Goal: Check status: Check status

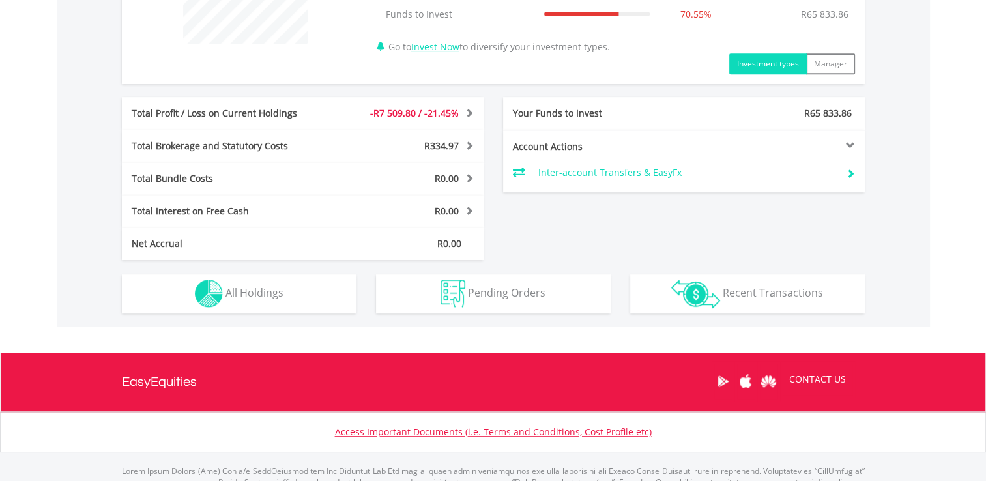
scroll to position [646, 0]
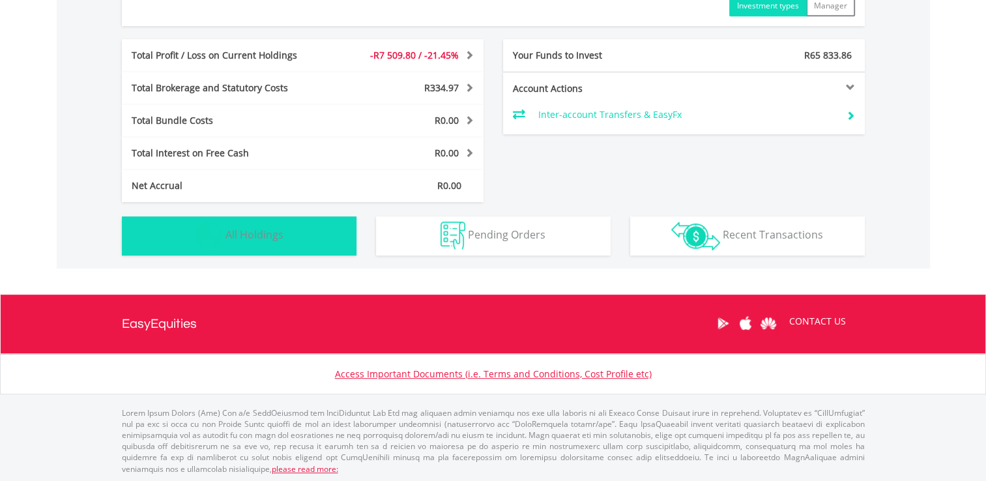
click at [290, 235] on button "Holdings All Holdings" at bounding box center [239, 235] width 235 height 39
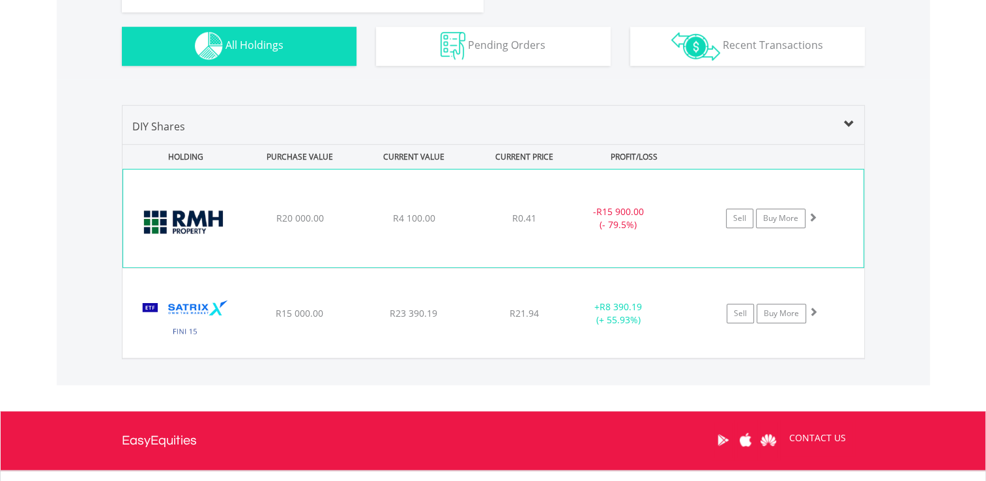
scroll to position [833, 0]
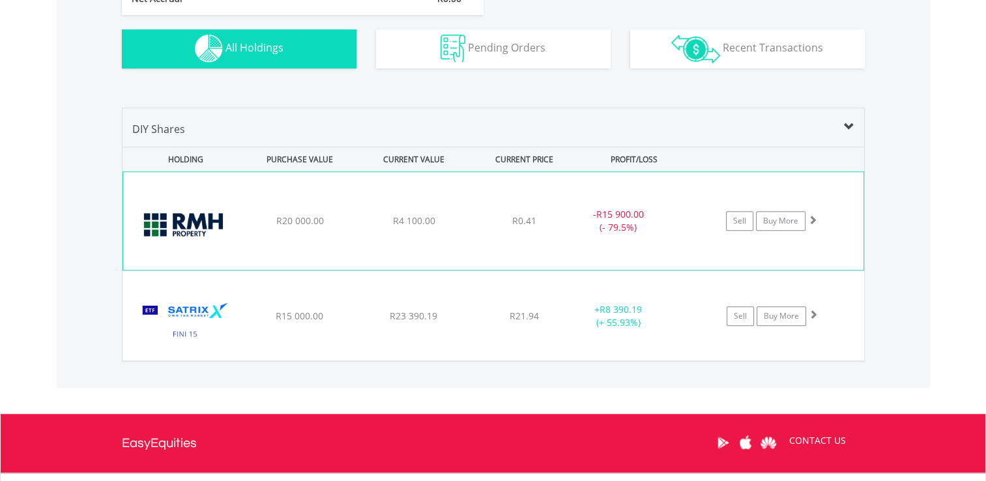
click at [409, 214] on span "R4 100.00" at bounding box center [413, 220] width 42 height 12
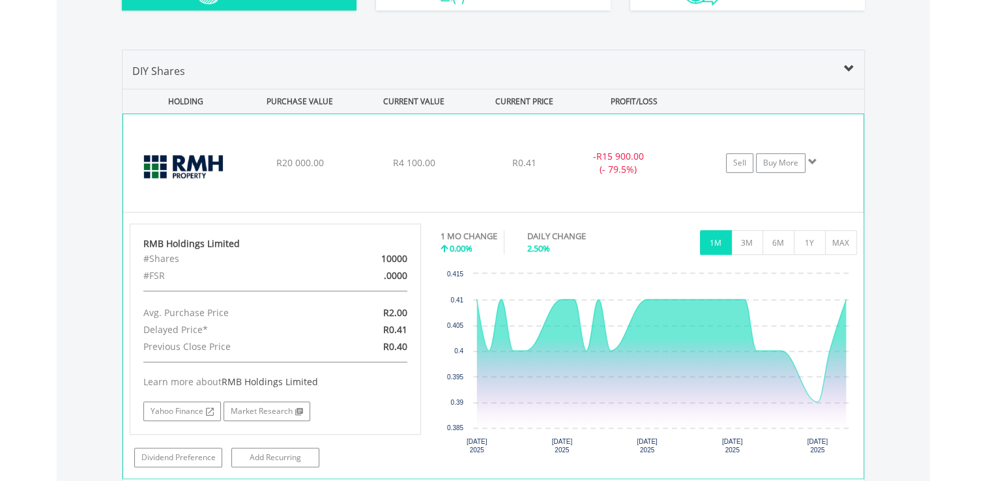
scroll to position [891, 0]
click at [831, 240] on button "MAX" at bounding box center [841, 241] width 32 height 25
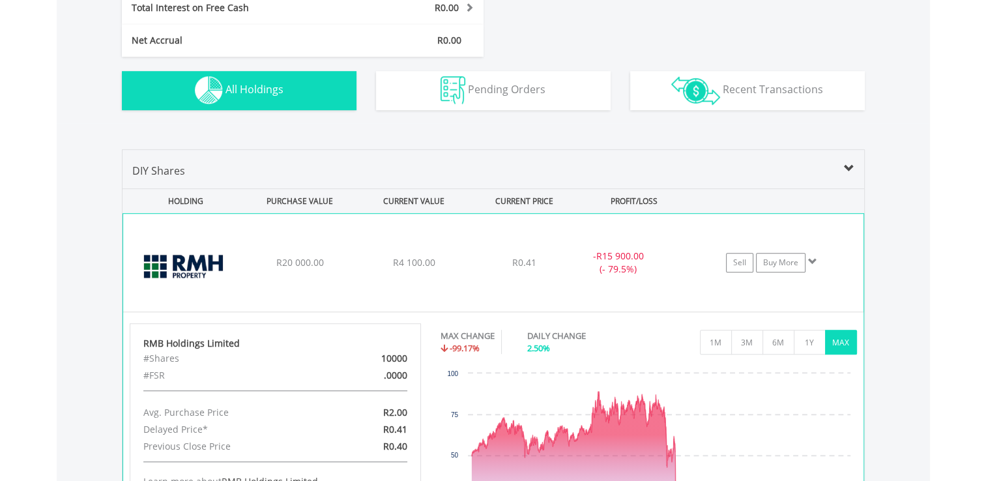
scroll to position [780, 0]
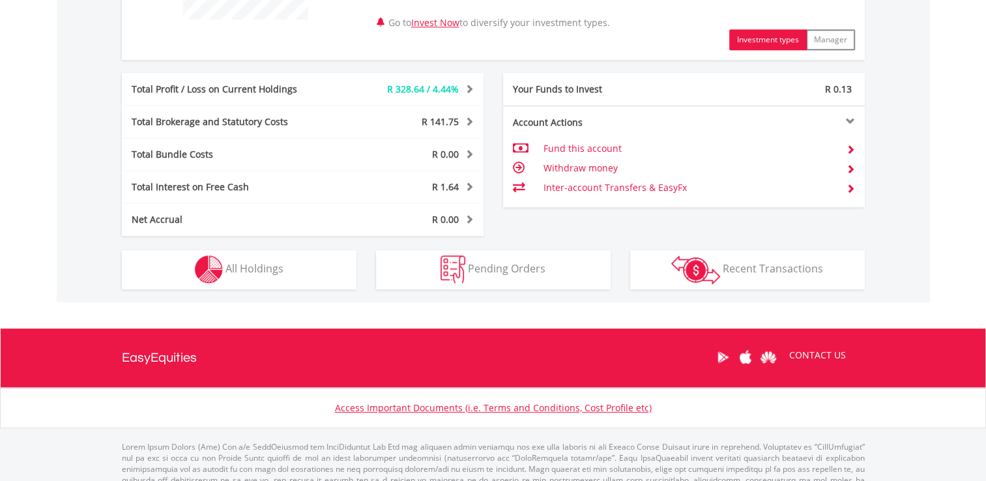
scroll to position [612, 0]
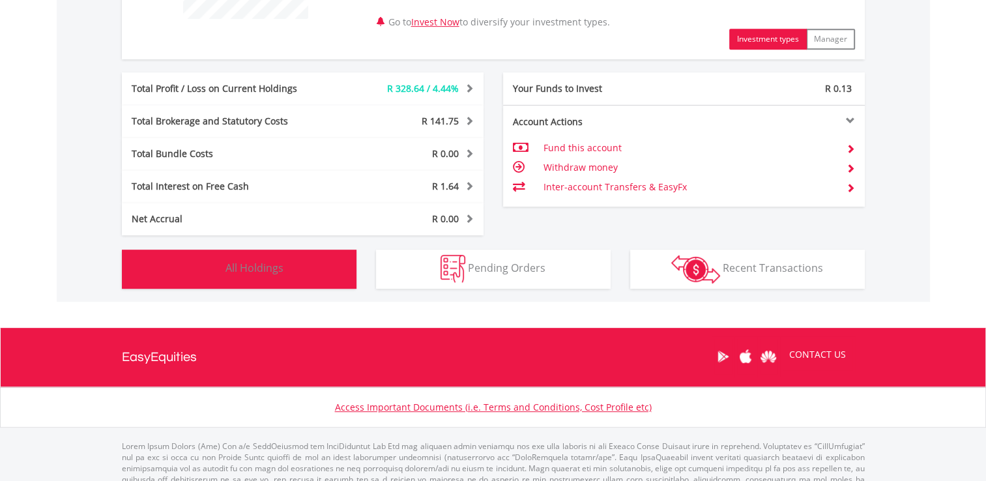
click at [292, 268] on button "Holdings All Holdings" at bounding box center [239, 268] width 235 height 39
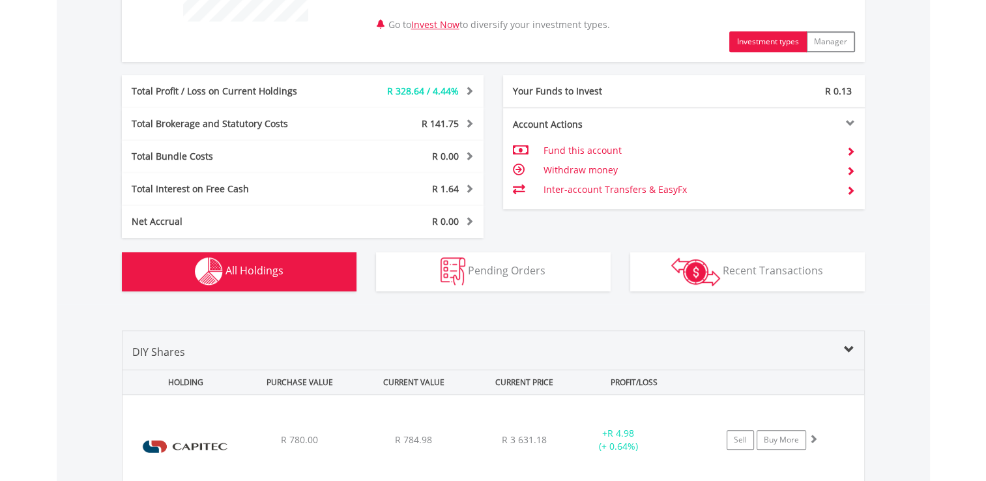
scroll to position [610, 0]
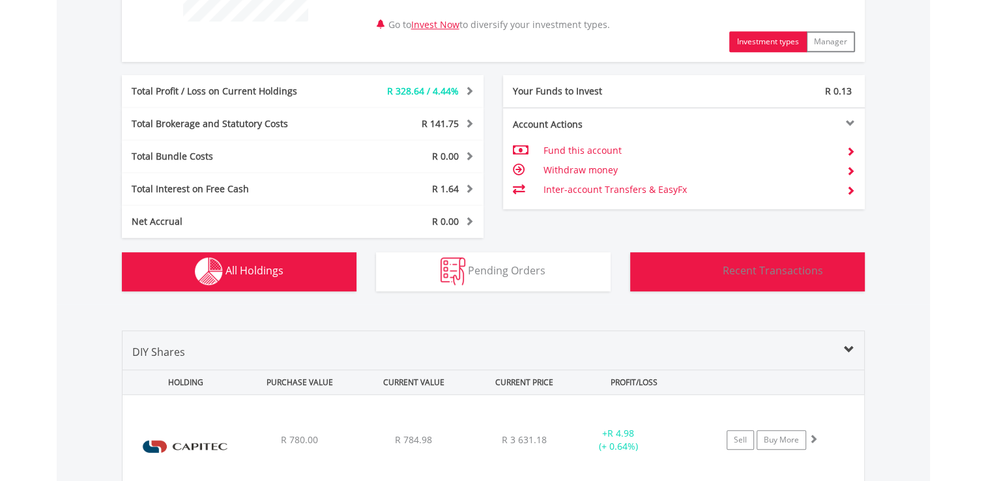
click at [694, 271] on img "button" at bounding box center [695, 271] width 49 height 29
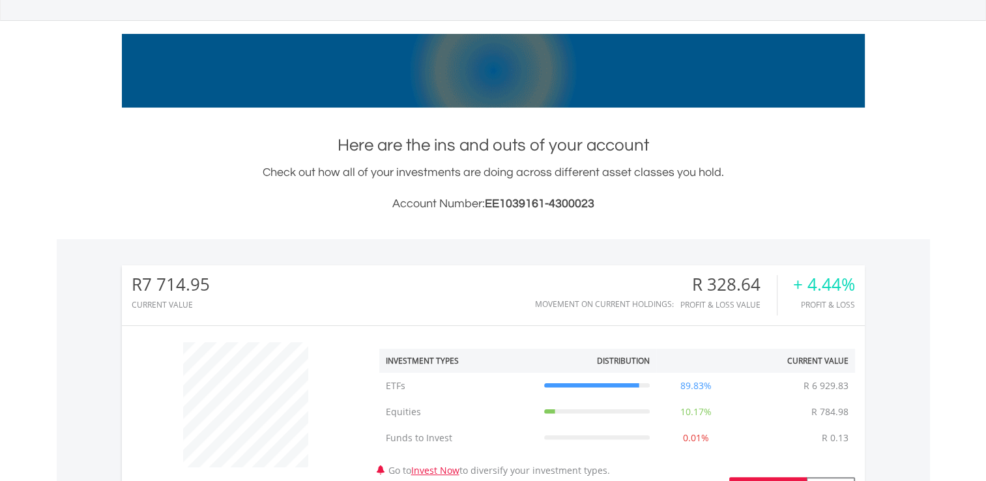
scroll to position [0, 0]
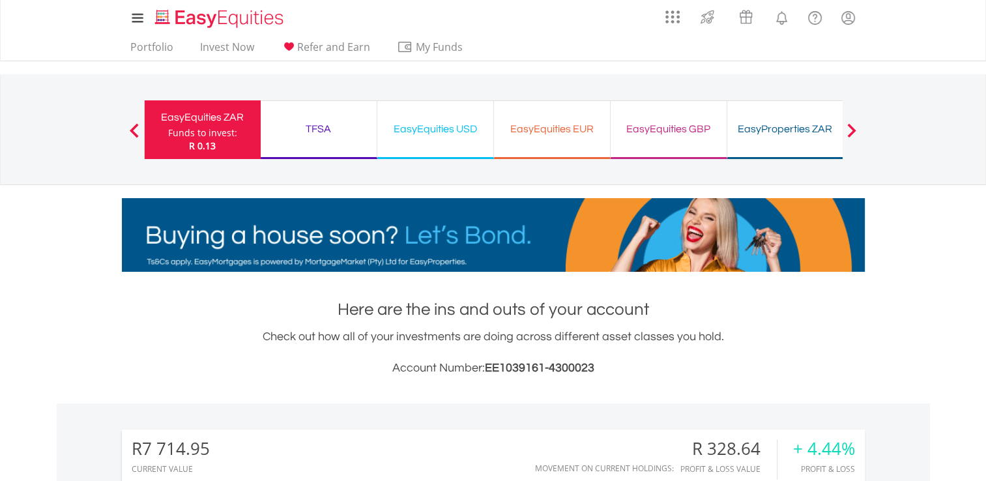
click at [322, 124] on div "TFSA" at bounding box center [318, 129] width 100 height 18
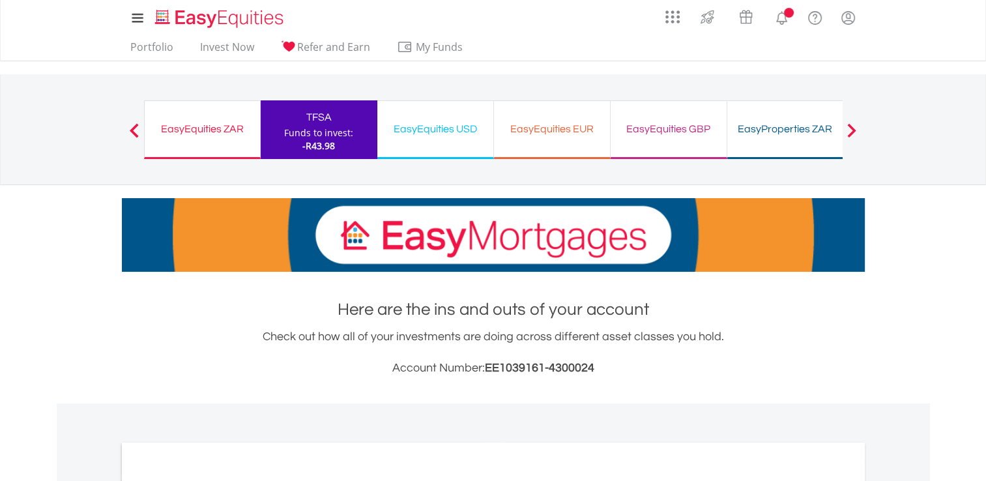
drag, startPoint x: 0, startPoint y: 0, endPoint x: 490, endPoint y: 278, distance: 563.0
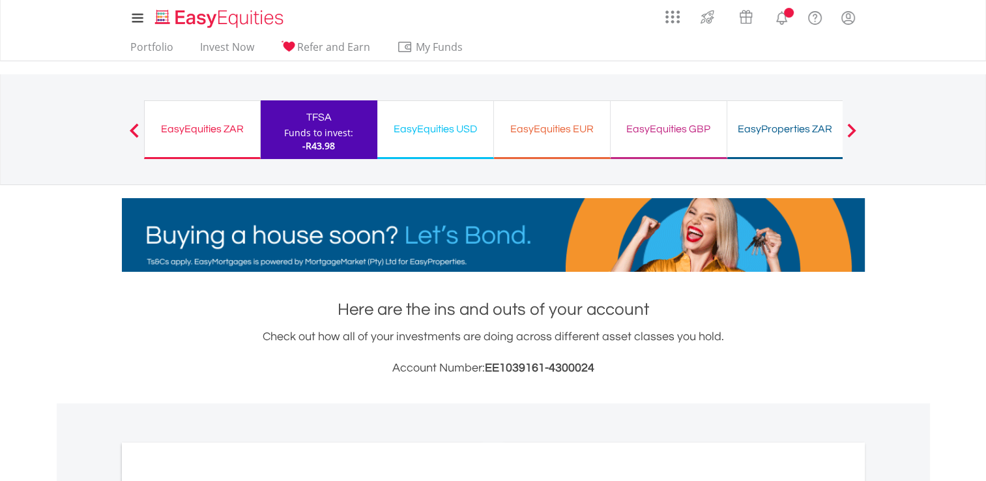
click at [490, 278] on body "My Investments Invest Now New Listings Sell My Recurring Investments Pending Or…" at bounding box center [493, 468] width 986 height 936
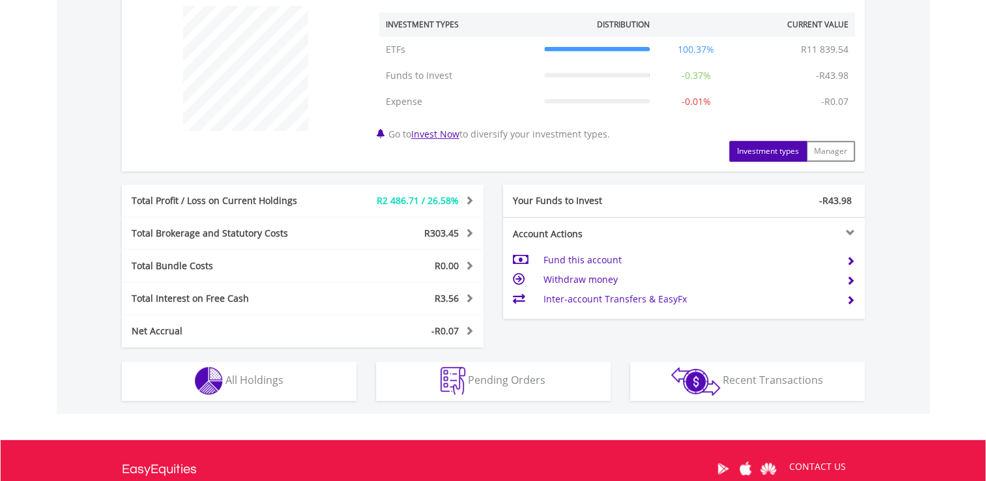
scroll to position [646, 0]
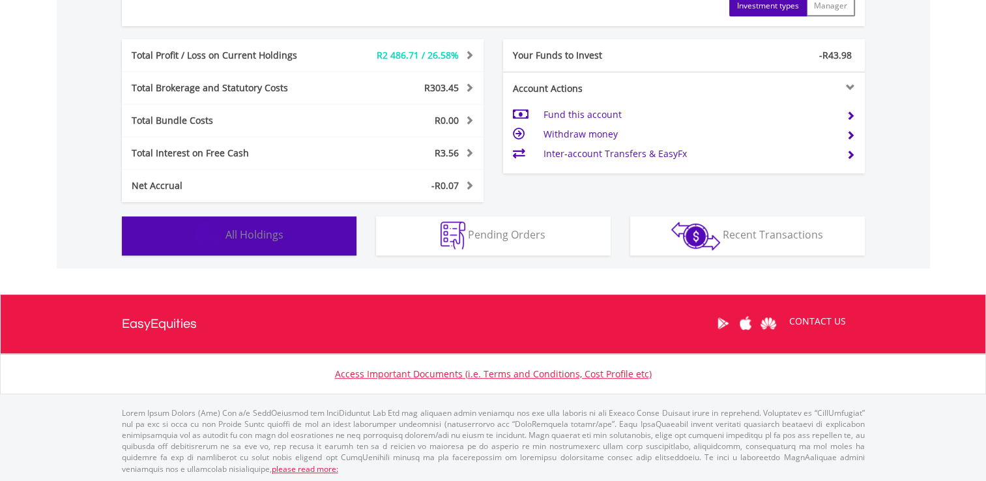
click at [271, 227] on span "All Holdings" at bounding box center [254, 234] width 58 height 14
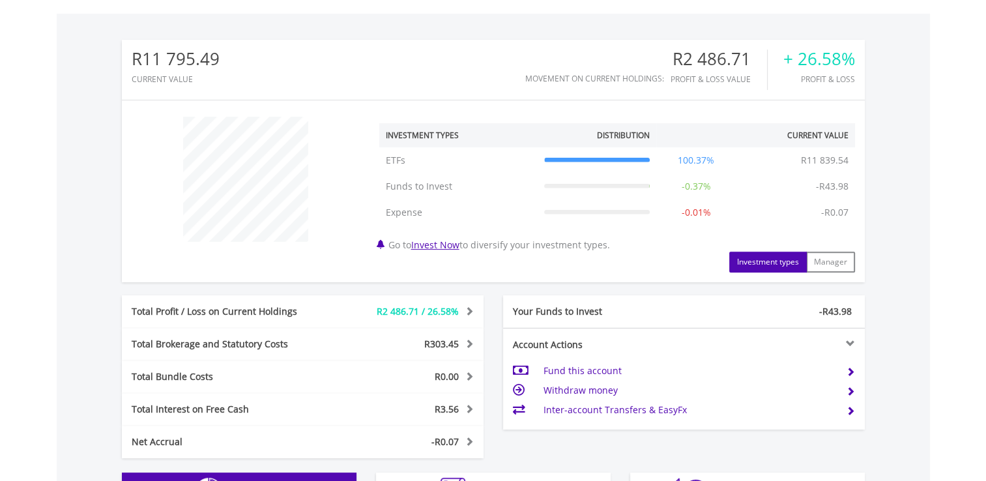
scroll to position [0, 0]
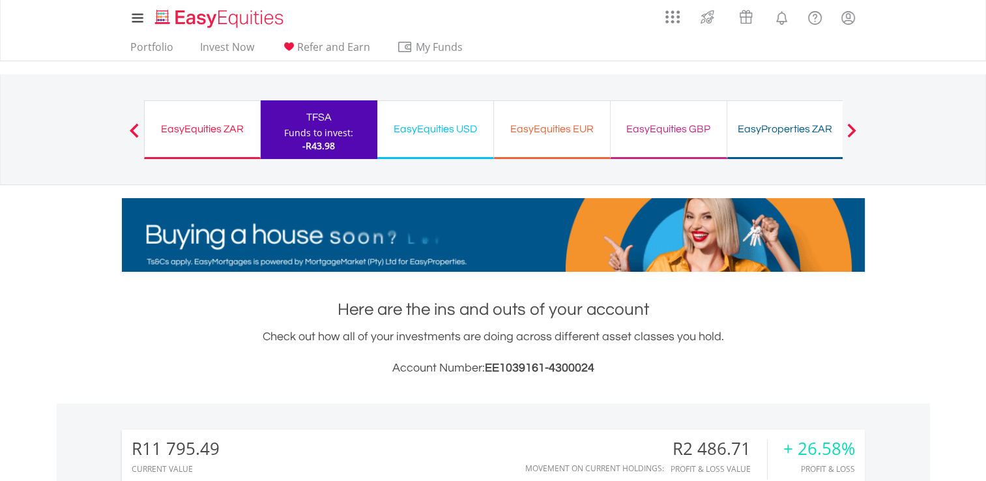
click at [425, 133] on div "EasyEquities USD" at bounding box center [435, 129] width 100 height 18
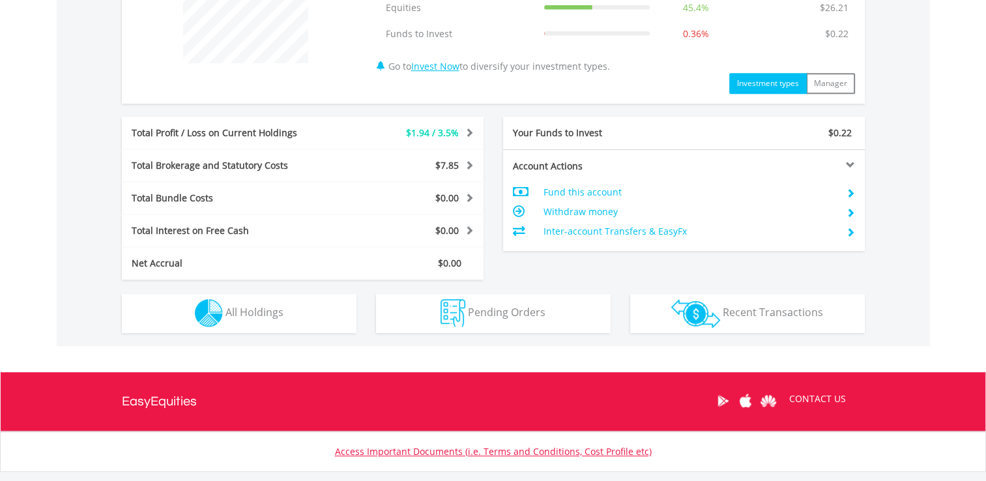
scroll to position [646, 0]
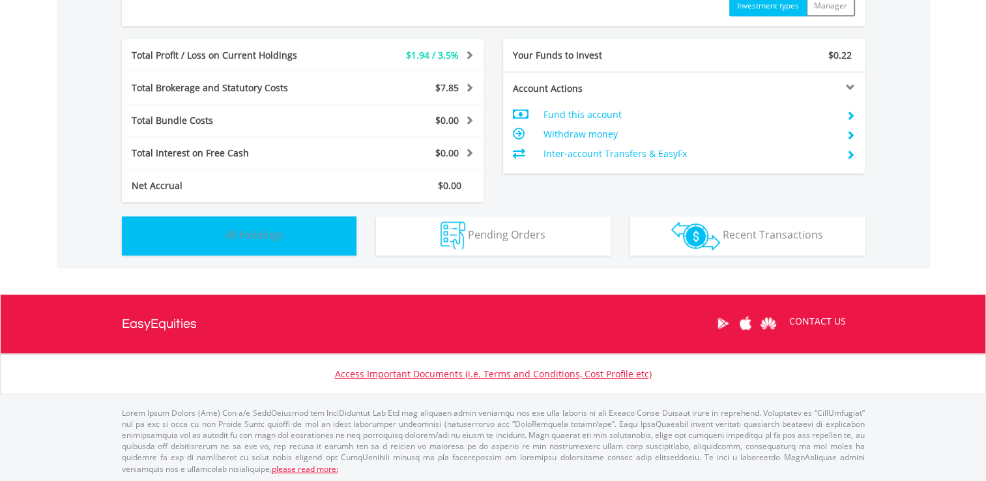
click at [323, 247] on button "Holdings All Holdings" at bounding box center [239, 235] width 235 height 39
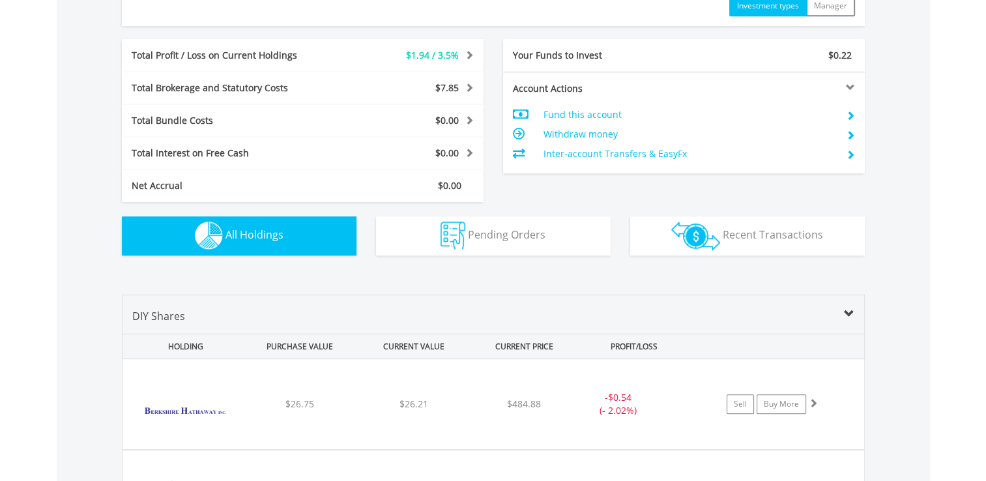
scroll to position [897, 0]
